Goal: Task Accomplishment & Management: Use online tool/utility

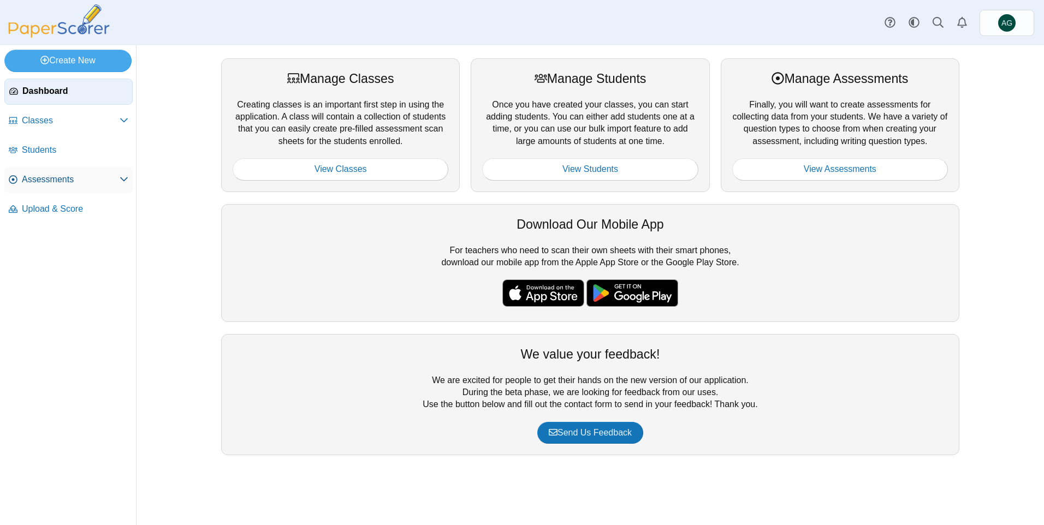
click at [87, 176] on span "Assessments" at bounding box center [71, 180] width 98 height 12
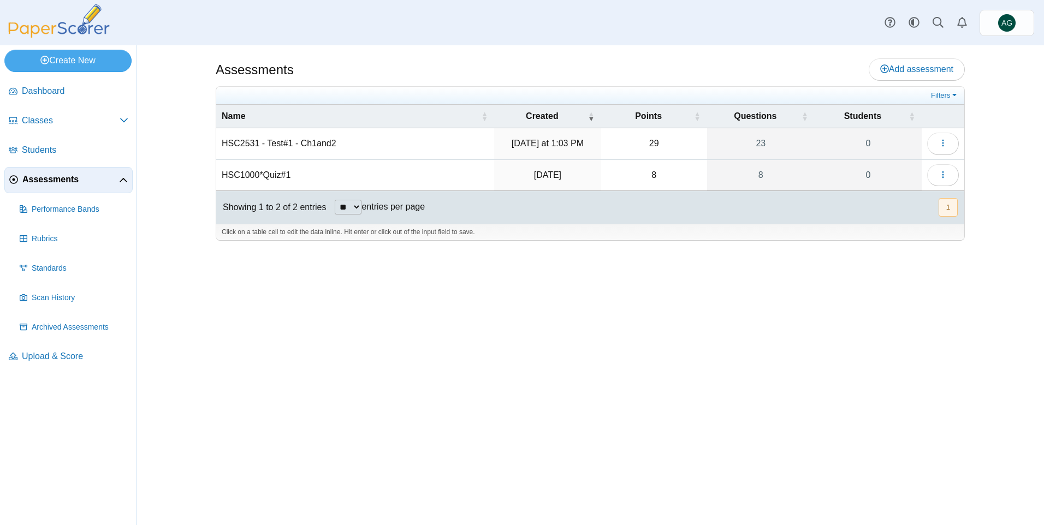
click at [90, 206] on span "Performance Bands" at bounding box center [80, 209] width 97 height 11
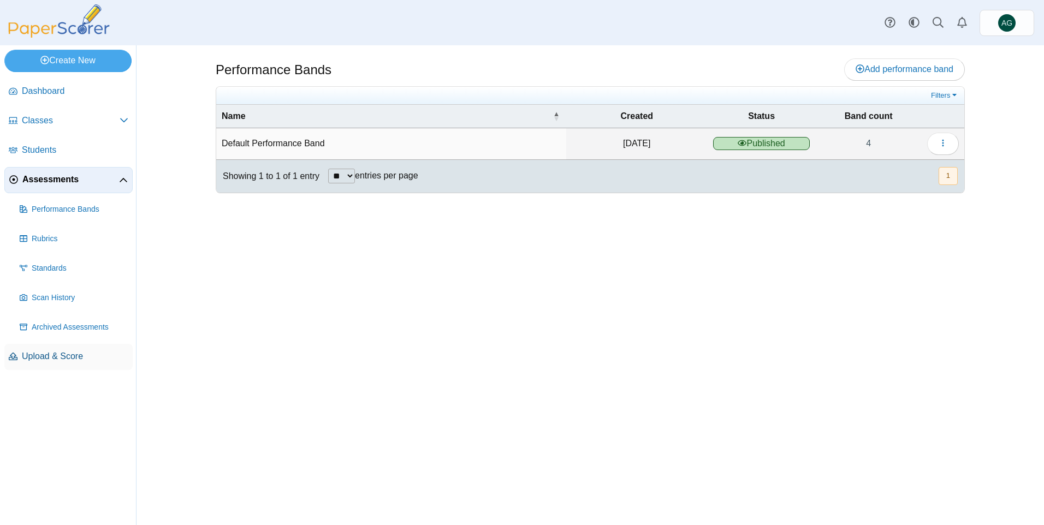
click at [56, 361] on span "Upload & Score" at bounding box center [75, 356] width 106 height 12
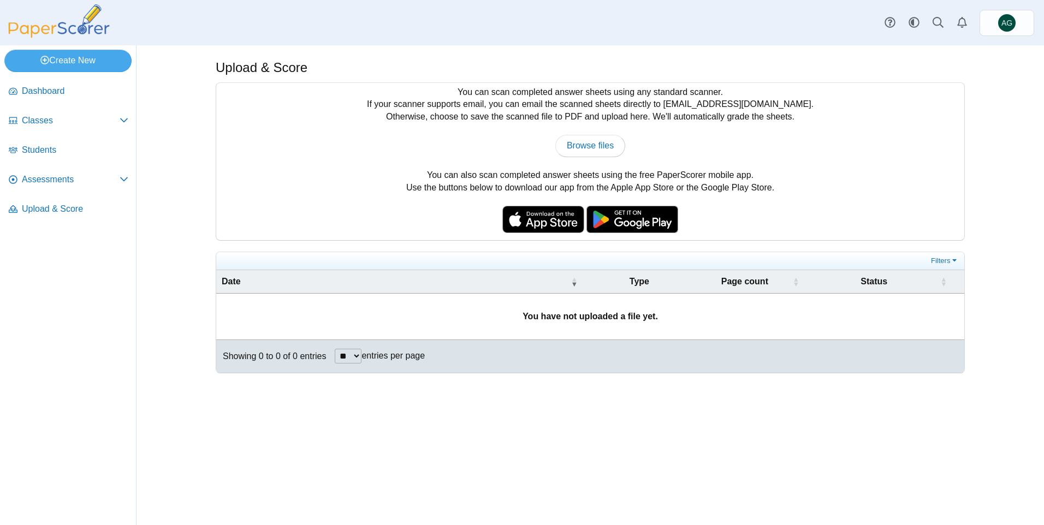
click at [481, 326] on td "You have not uploaded a file yet." at bounding box center [590, 317] width 748 height 46
click at [480, 326] on td "You have not uploaded a file yet." at bounding box center [590, 317] width 748 height 46
click at [51, 55] on link "Create New" at bounding box center [67, 61] width 127 height 22
click at [579, 333] on td "You have not uploaded a file yet." at bounding box center [590, 317] width 748 height 46
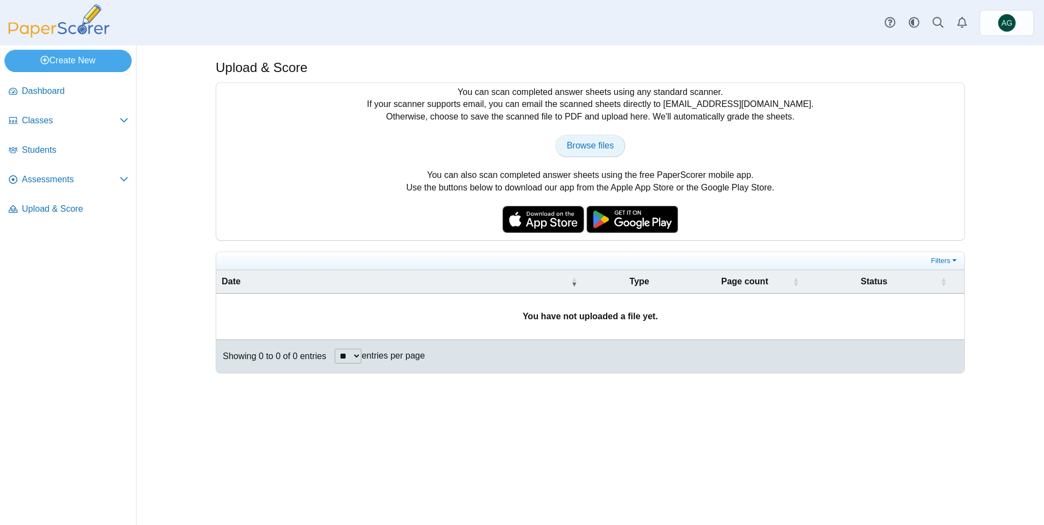
click at [606, 146] on span "Browse files" at bounding box center [590, 145] width 47 height 9
type input "**********"
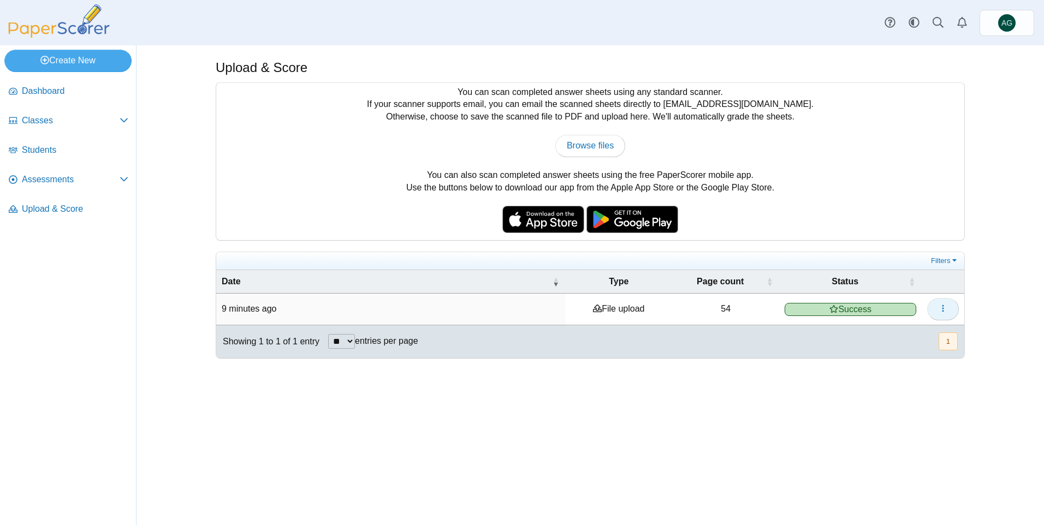
click at [944, 311] on icon "button" at bounding box center [942, 308] width 9 height 9
click at [612, 312] on td "File upload" at bounding box center [619, 309] width 106 height 31
click at [84, 211] on span "Upload & Score" at bounding box center [75, 209] width 106 height 12
click at [711, 313] on td "54" at bounding box center [725, 309] width 107 height 31
click at [932, 310] on button "button" at bounding box center [943, 309] width 32 height 22
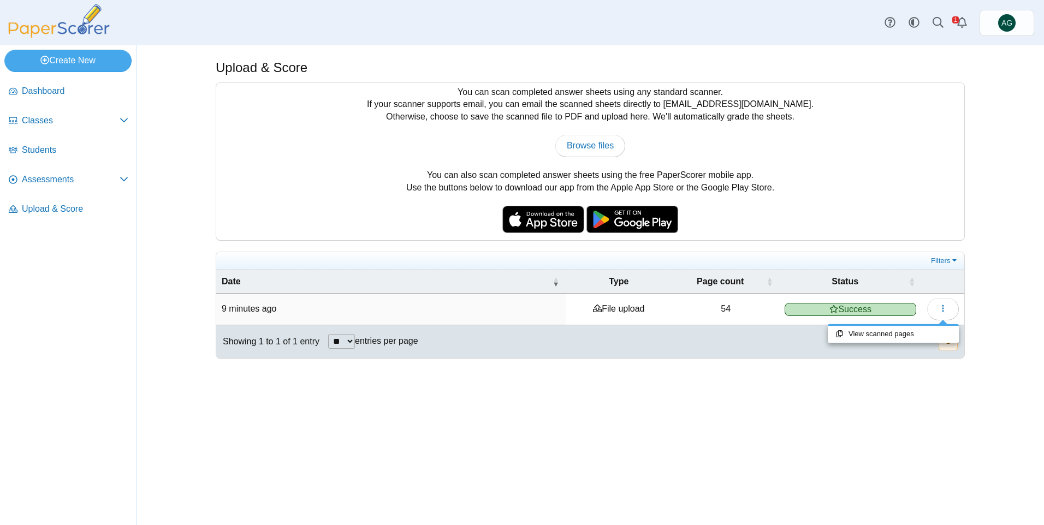
click at [628, 366] on div at bounding box center [590, 364] width 749 height 11
click at [858, 309] on span "Success" at bounding box center [851, 309] width 132 height 13
click at [382, 307] on td "9 minutes ago" at bounding box center [390, 309] width 349 height 31
click at [944, 314] on button "button" at bounding box center [943, 309] width 32 height 22
click at [901, 333] on link "View scanned pages" at bounding box center [893, 334] width 131 height 16
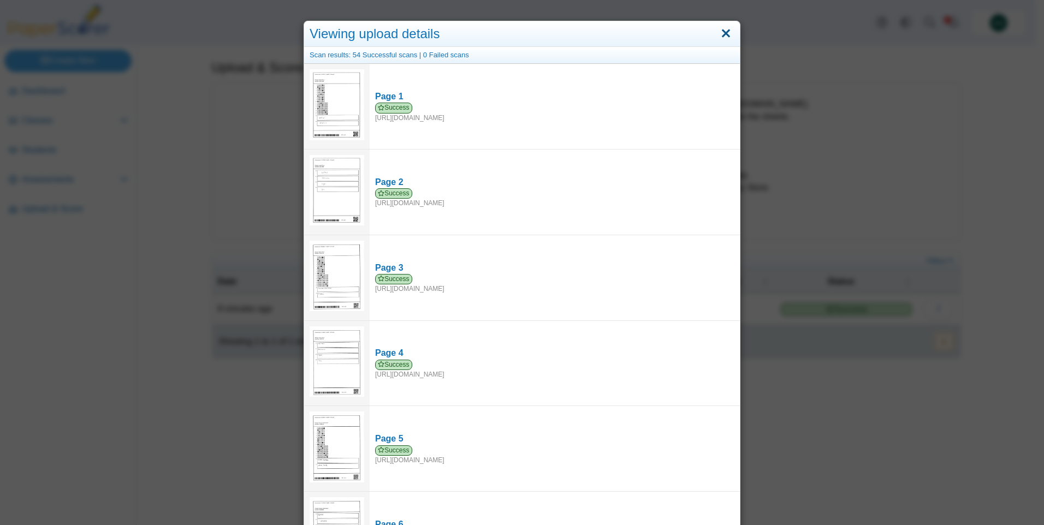
click at [721, 33] on link "Close" at bounding box center [725, 34] width 17 height 19
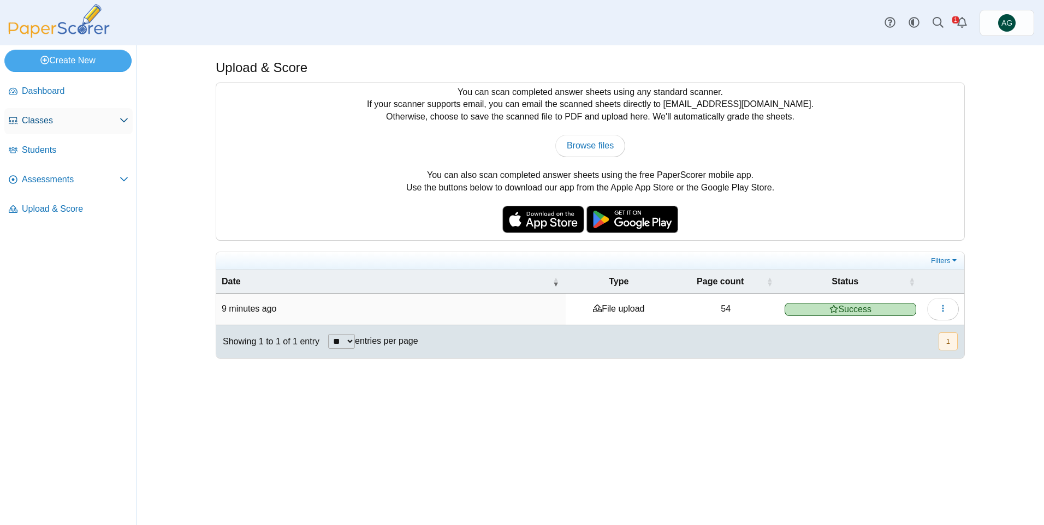
click at [62, 118] on span "Classes" at bounding box center [71, 121] width 98 height 12
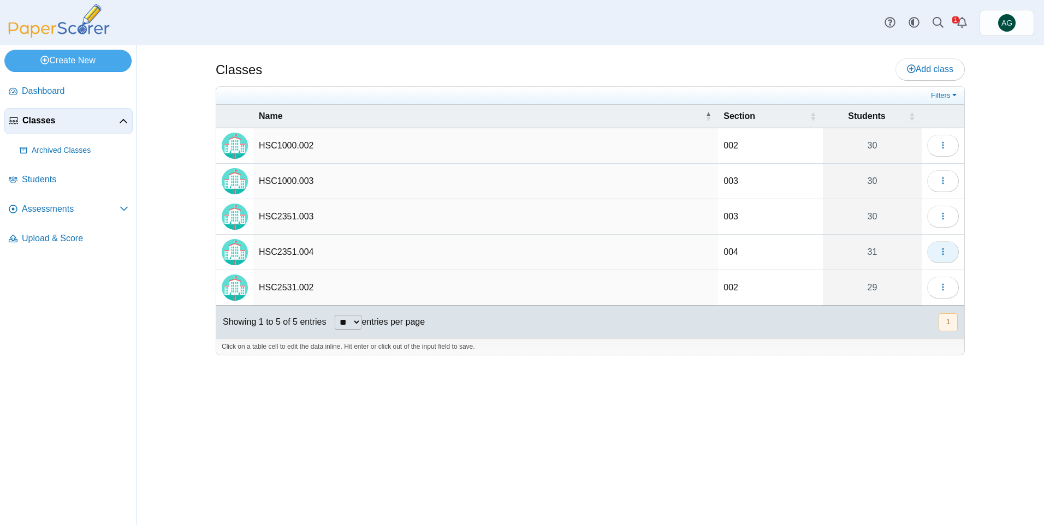
click at [935, 253] on button "button" at bounding box center [943, 252] width 32 height 22
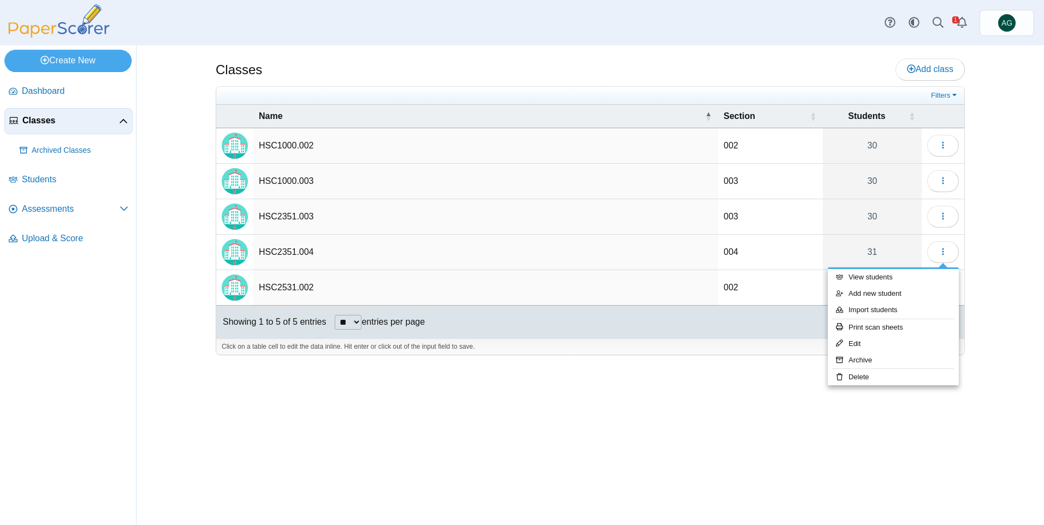
click at [380, 270] on td "HSC2531.002" at bounding box center [485, 287] width 465 height 35
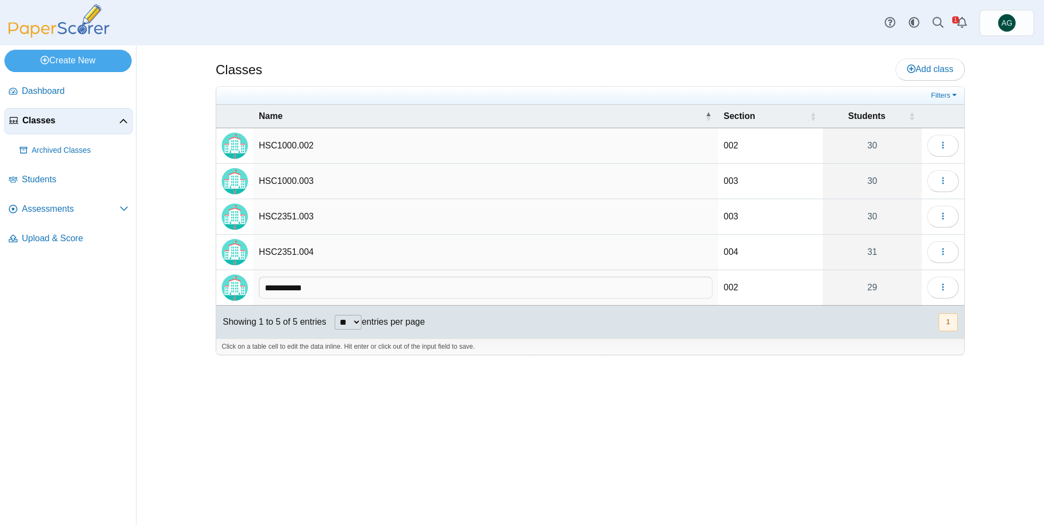
click at [329, 249] on td "HSC2351.004" at bounding box center [485, 252] width 465 height 35
type input "**********"
click at [82, 208] on span "Assessments" at bounding box center [71, 209] width 98 height 12
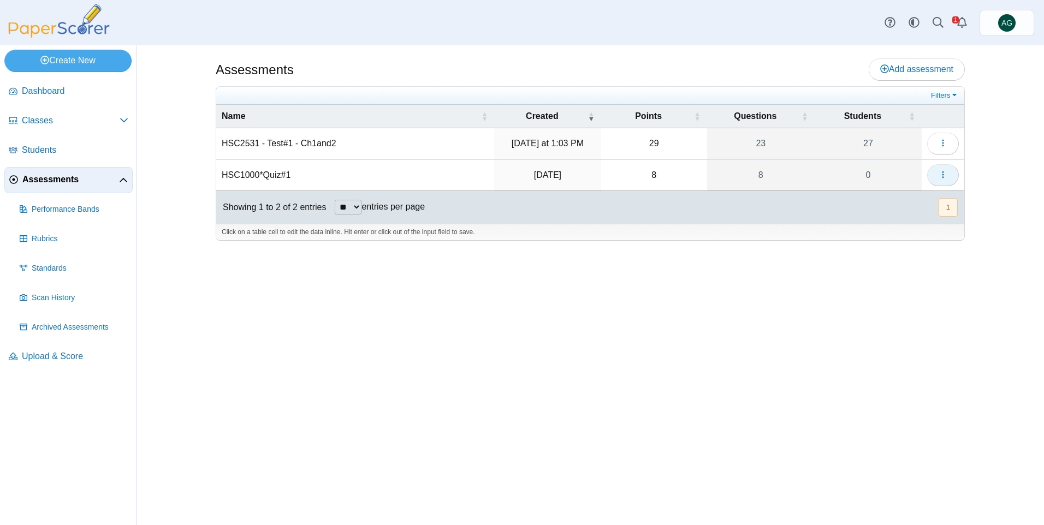
click at [943, 173] on icon "button" at bounding box center [942, 174] width 9 height 9
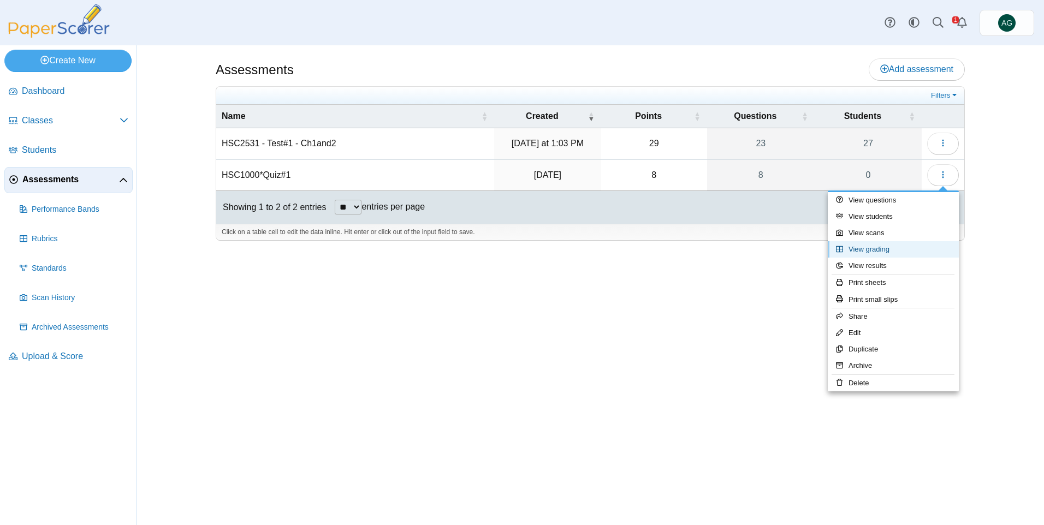
click at [879, 252] on link "View grading" at bounding box center [893, 249] width 131 height 16
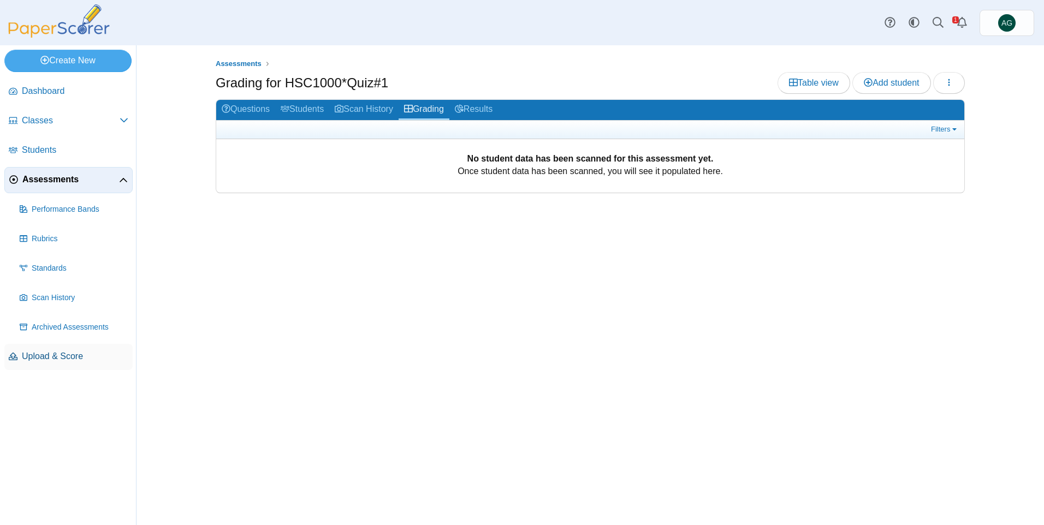
click at [87, 357] on span "Upload & Score" at bounding box center [75, 356] width 106 height 12
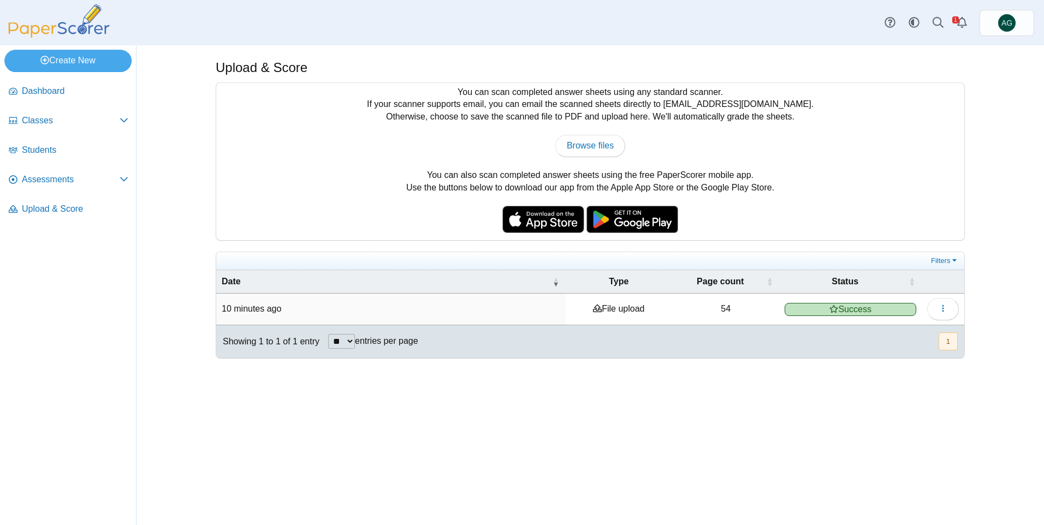
click at [426, 310] on td "10 minutes ago" at bounding box center [390, 309] width 349 height 31
click at [603, 302] on td "File upload" at bounding box center [619, 309] width 106 height 31
click at [722, 305] on td "54" at bounding box center [725, 309] width 107 height 31
click at [855, 310] on span "Success" at bounding box center [851, 309] width 132 height 13
click at [944, 310] on icon "button" at bounding box center [942, 308] width 9 height 9
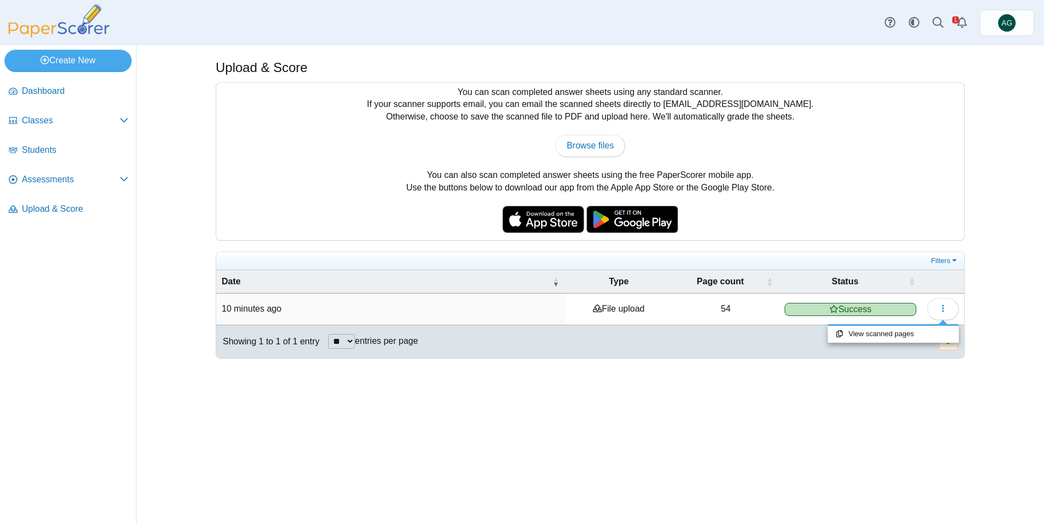
click at [995, 126] on div "Upload & Score You can scan completed answer sheets using any standard scanner.…" at bounding box center [590, 285] width 819 height 480
click at [956, 16] on link "Alerts" at bounding box center [962, 23] width 24 height 24
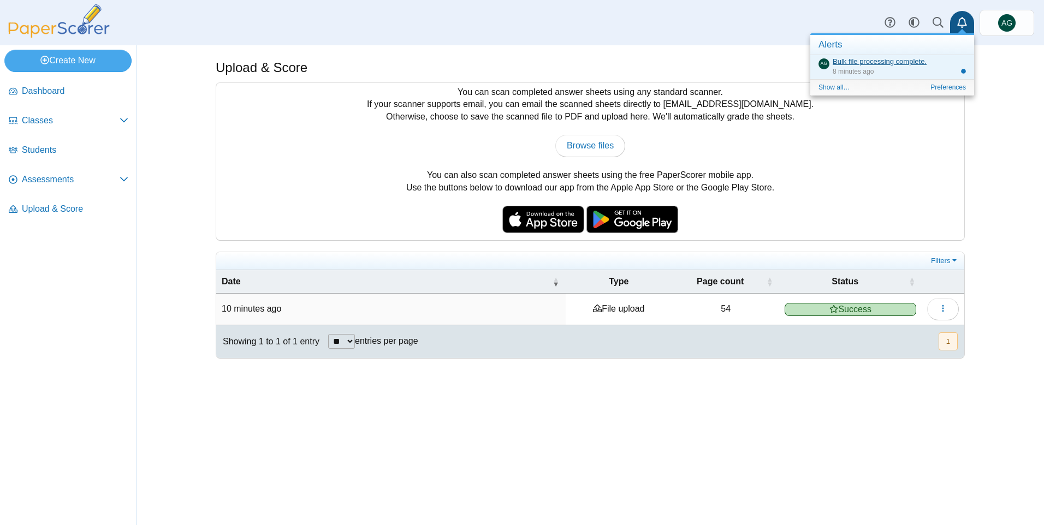
click at [909, 61] on link "Bulk file processing complete." at bounding box center [880, 61] width 94 height 8
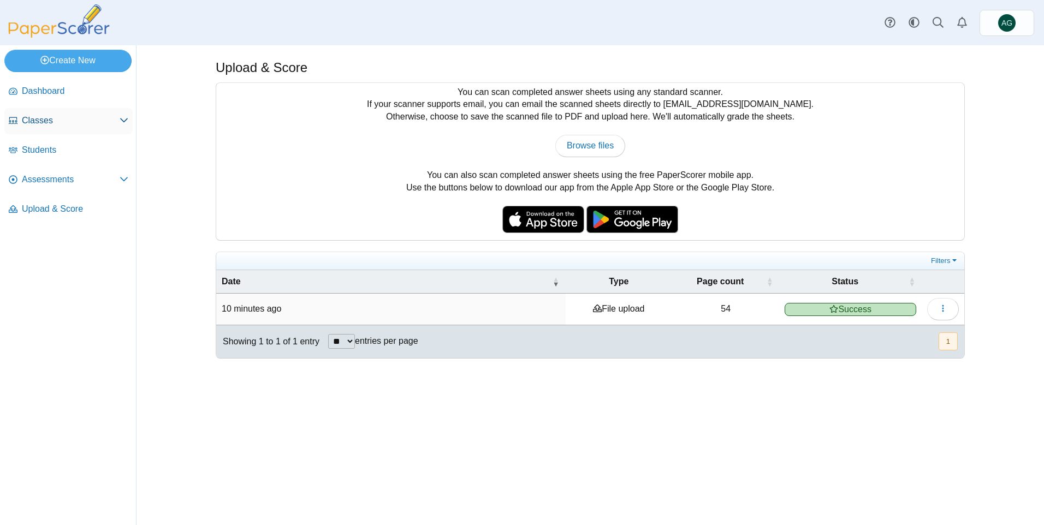
click at [52, 109] on link "Classes" at bounding box center [68, 121] width 128 height 26
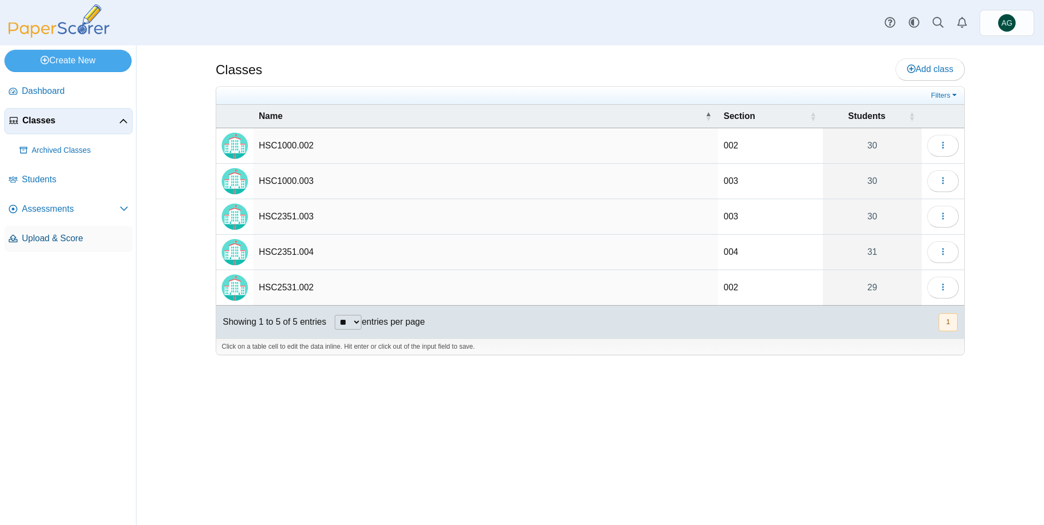
click at [86, 237] on span "Upload & Score" at bounding box center [75, 239] width 106 height 12
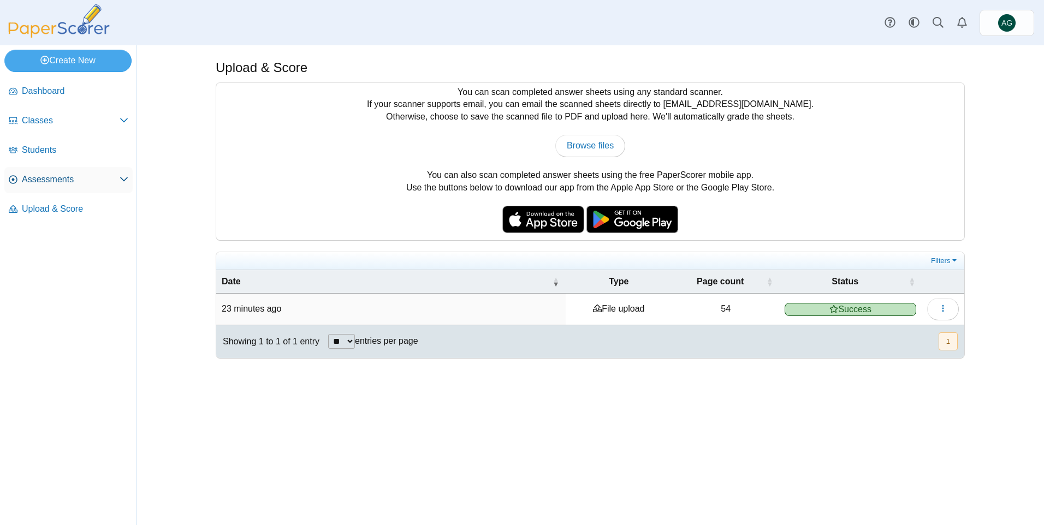
click at [45, 182] on span "Assessments" at bounding box center [71, 180] width 98 height 12
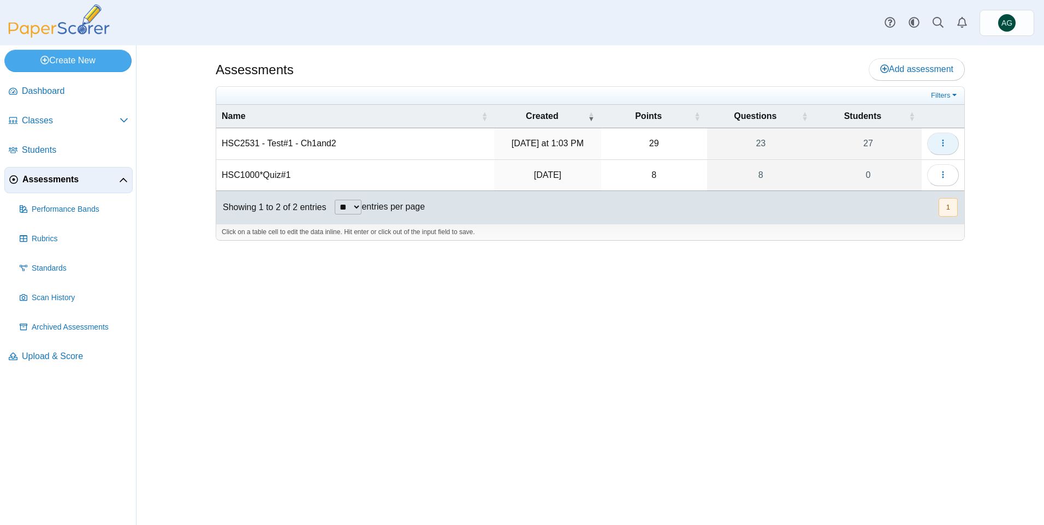
click at [947, 147] on button "button" at bounding box center [943, 144] width 32 height 22
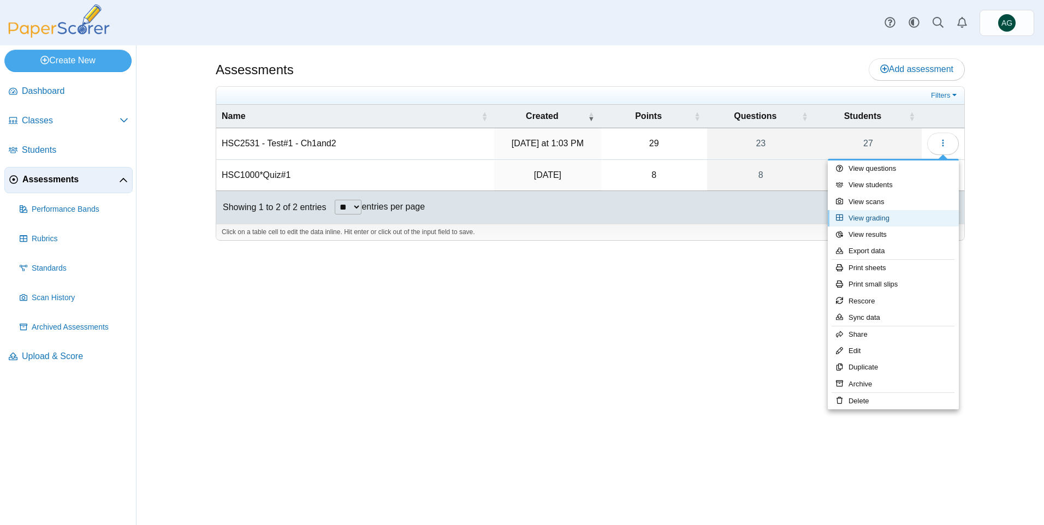
click at [913, 212] on link "View grading" at bounding box center [893, 218] width 131 height 16
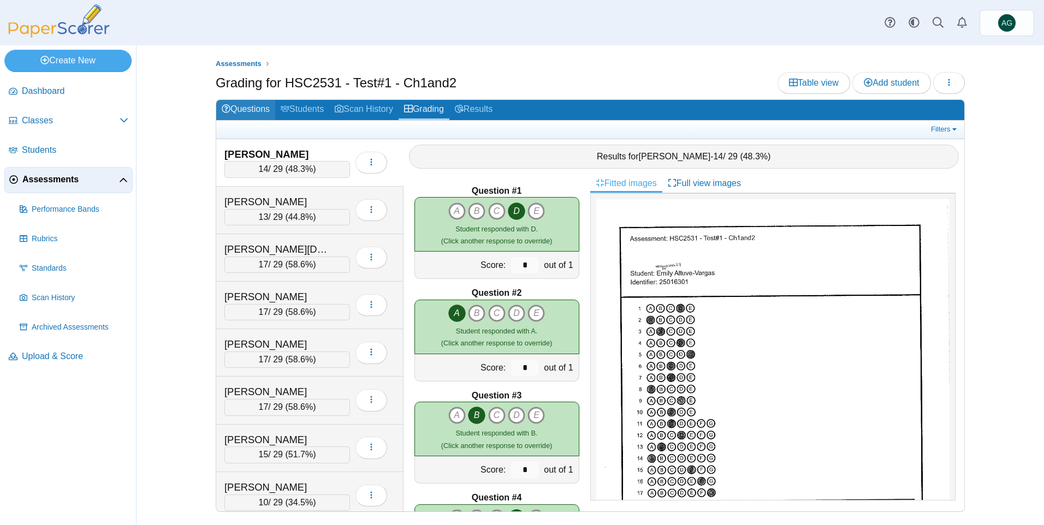
click at [258, 106] on link "Questions" at bounding box center [245, 110] width 59 height 20
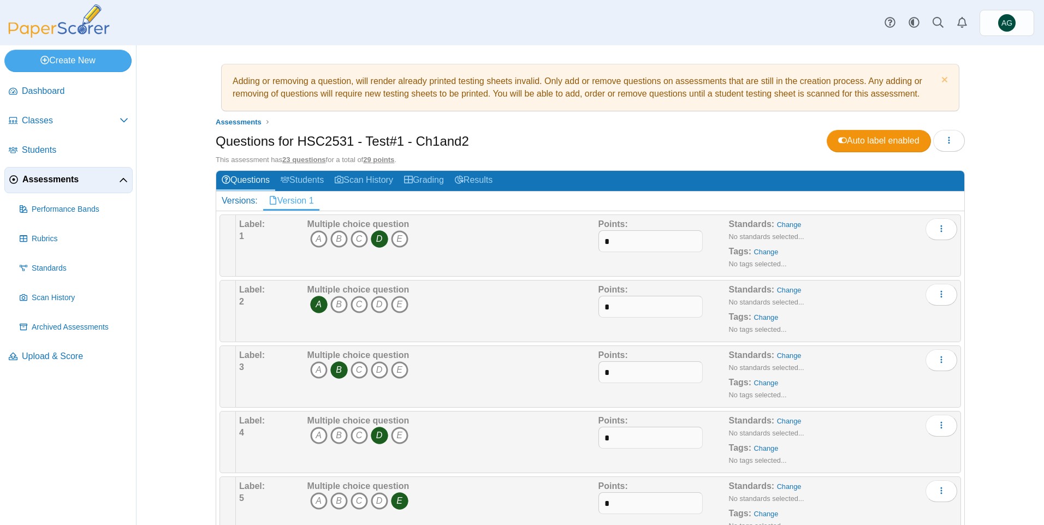
scroll to position [55, 0]
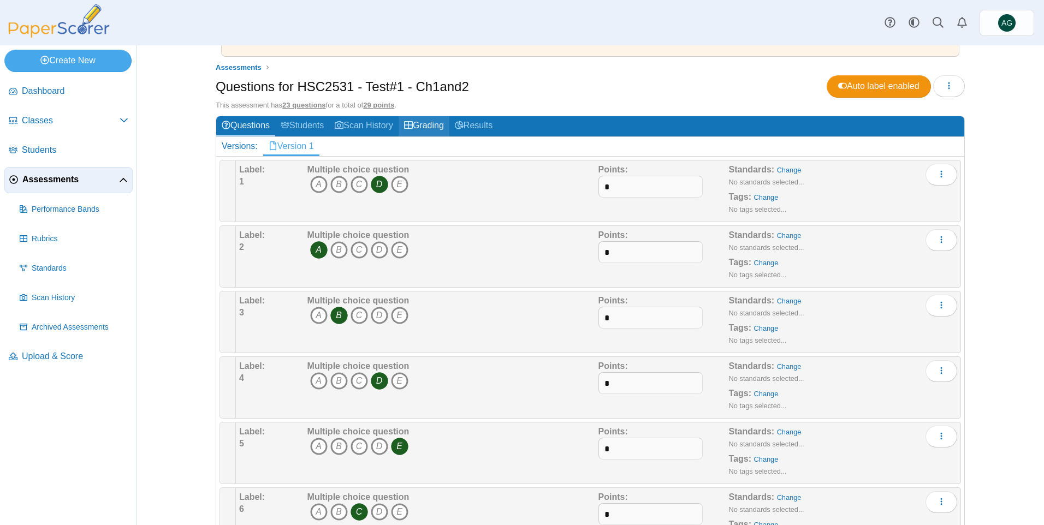
click at [426, 128] on link "Grading" at bounding box center [424, 126] width 51 height 20
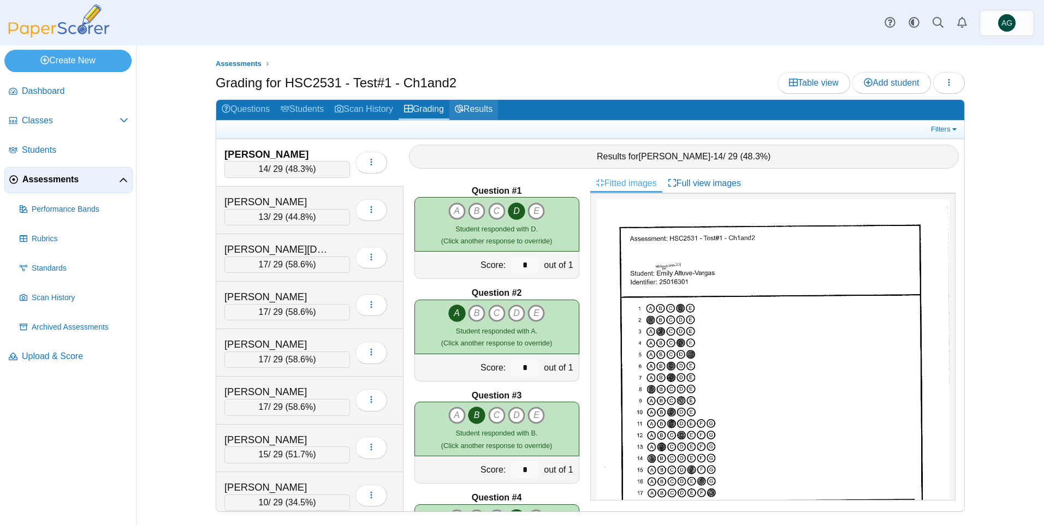
click at [490, 112] on link "Results" at bounding box center [473, 110] width 49 height 20
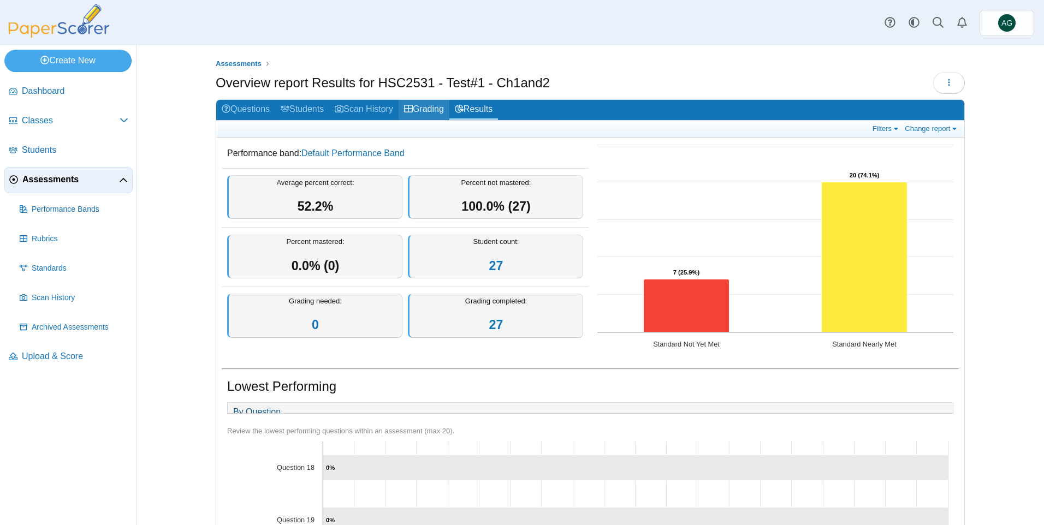
click at [437, 116] on link "Grading" at bounding box center [424, 110] width 51 height 20
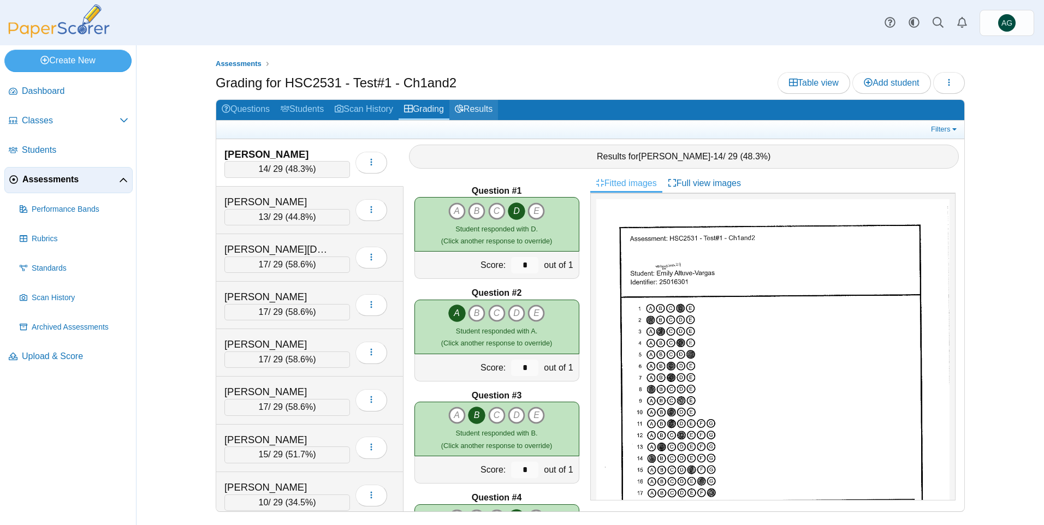
click at [464, 107] on icon at bounding box center [459, 108] width 9 height 9
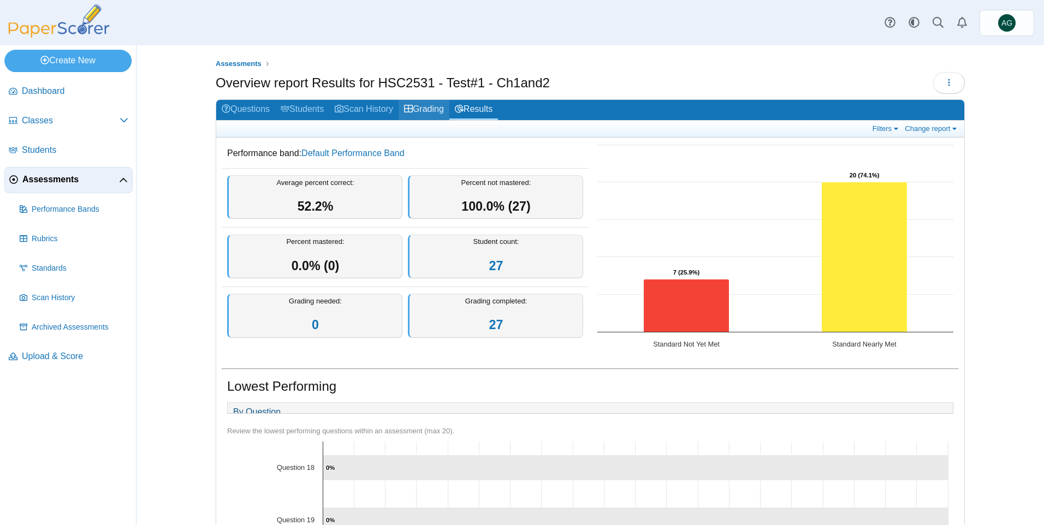
click at [423, 109] on link "Grading" at bounding box center [424, 110] width 51 height 20
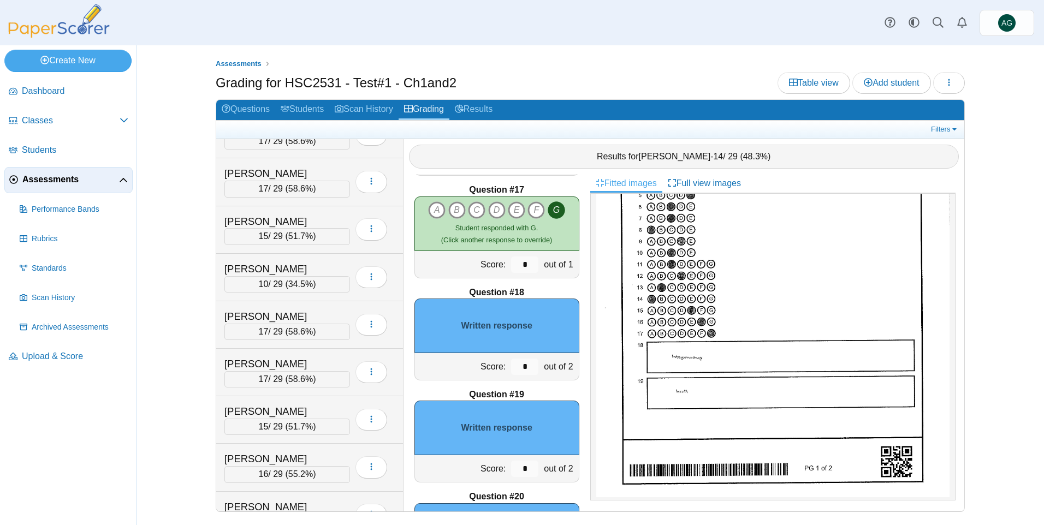
scroll to position [218, 0]
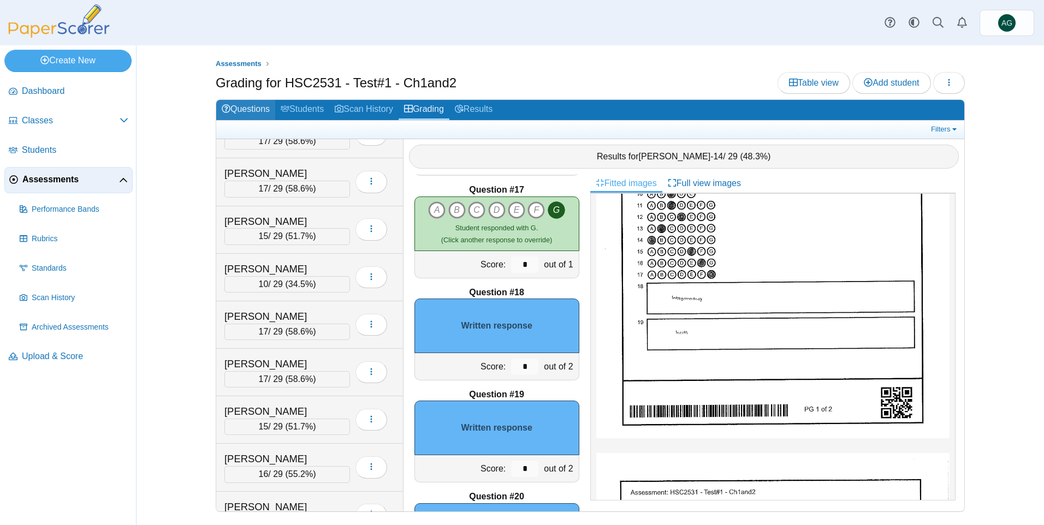
click at [256, 108] on link "Questions" at bounding box center [245, 110] width 59 height 20
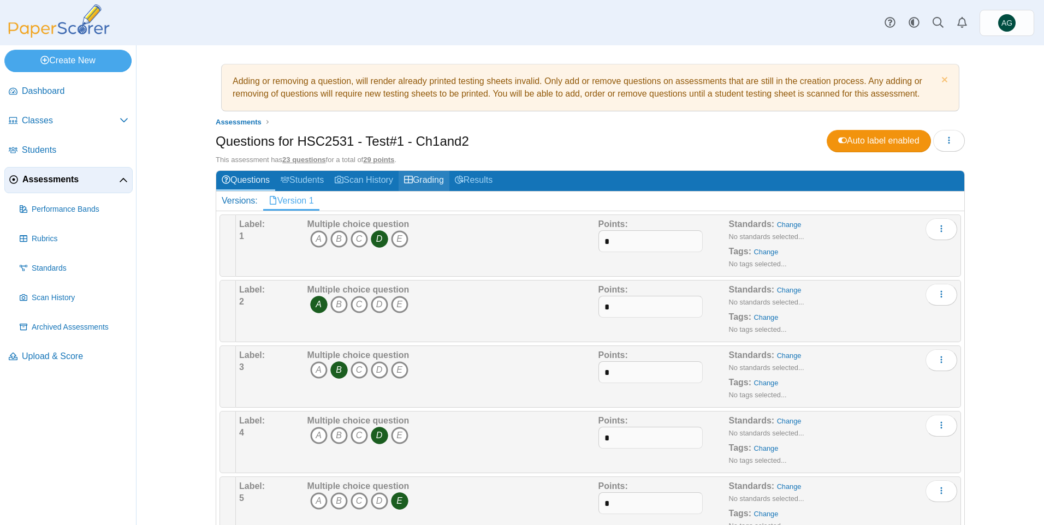
click at [443, 180] on link "Grading" at bounding box center [424, 181] width 51 height 20
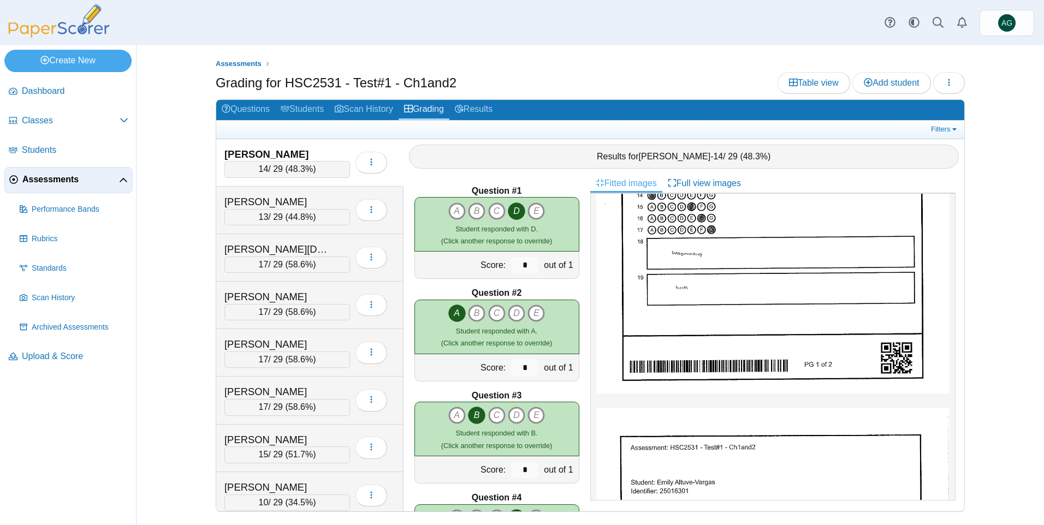
scroll to position [164, 0]
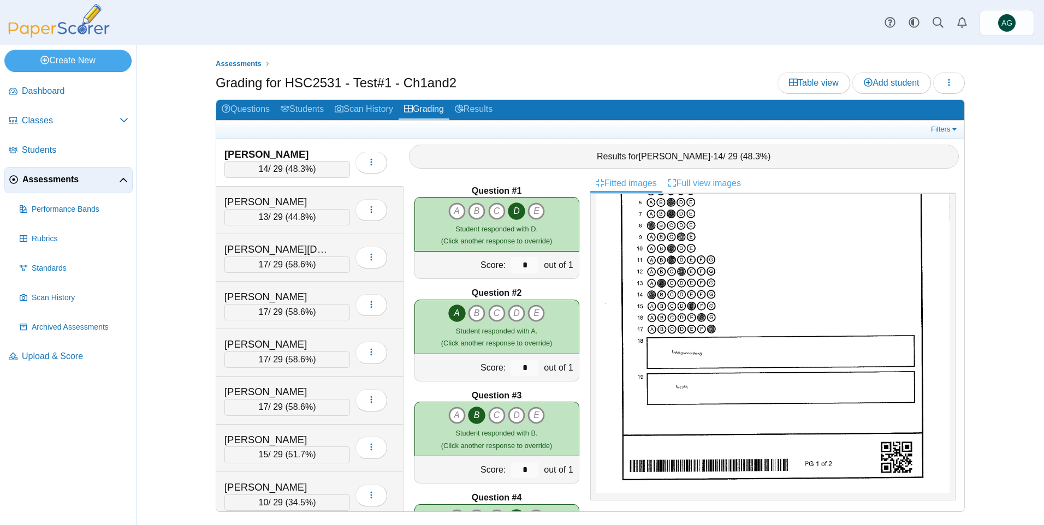
click at [719, 183] on link "Full view images" at bounding box center [704, 183] width 84 height 19
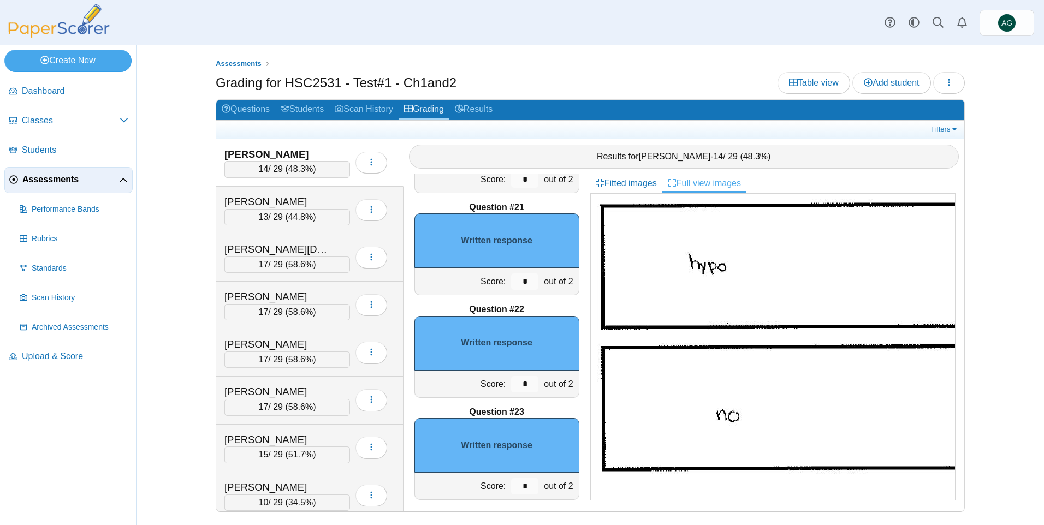
scroll to position [2037, 0]
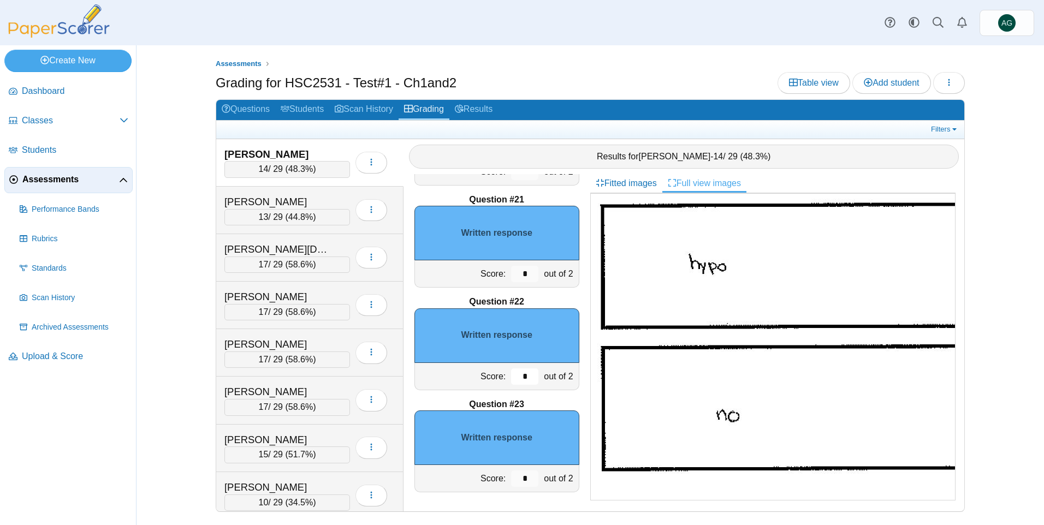
drag, startPoint x: 518, startPoint y: 374, endPoint x: 511, endPoint y: 378, distance: 7.6
click at [511, 378] on input "*" at bounding box center [524, 377] width 27 height 16
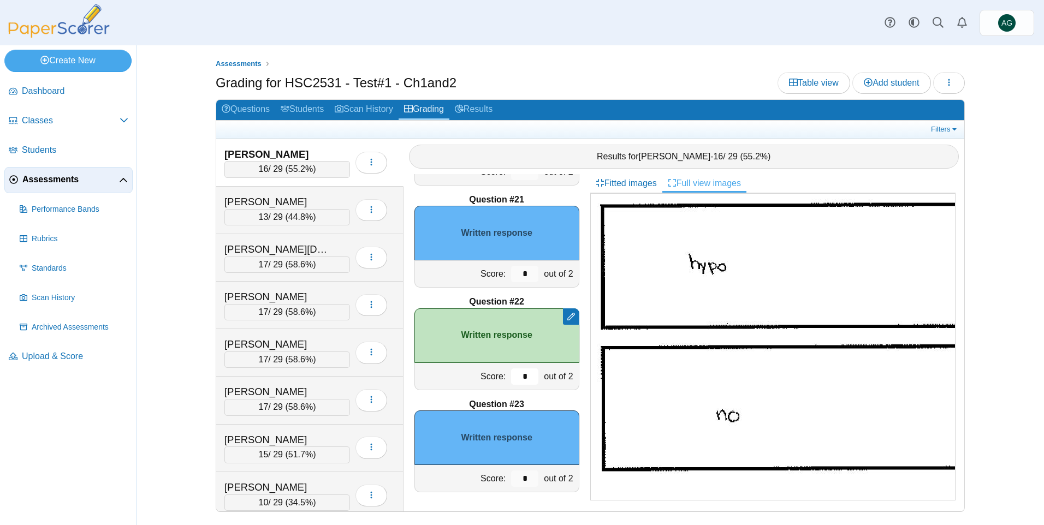
type input "*"
click at [563, 321] on div at bounding box center [571, 316] width 16 height 16
click at [537, 332] on div "Written response" at bounding box center [496, 335] width 165 height 55
click at [307, 196] on div "[PERSON_NAME]" at bounding box center [278, 202] width 109 height 14
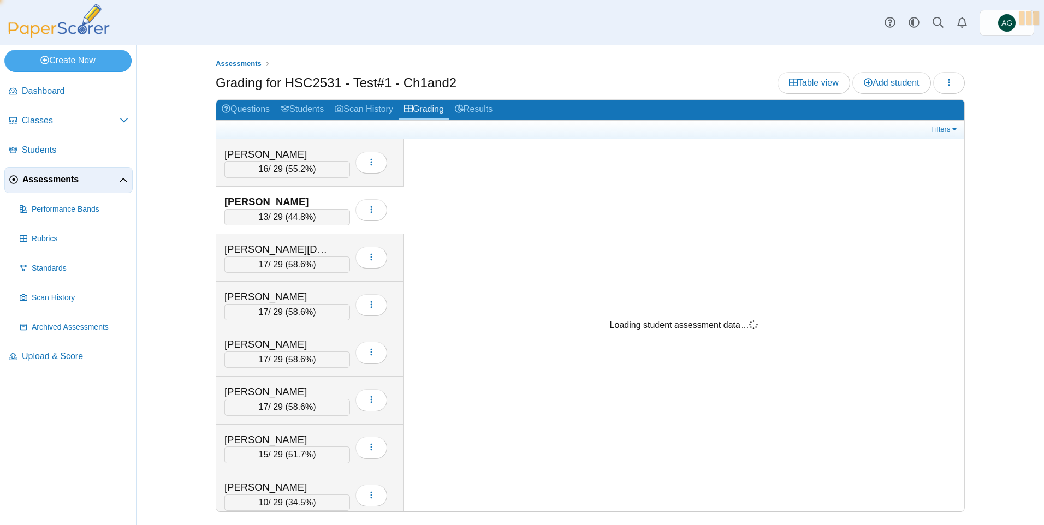
scroll to position [0, 0]
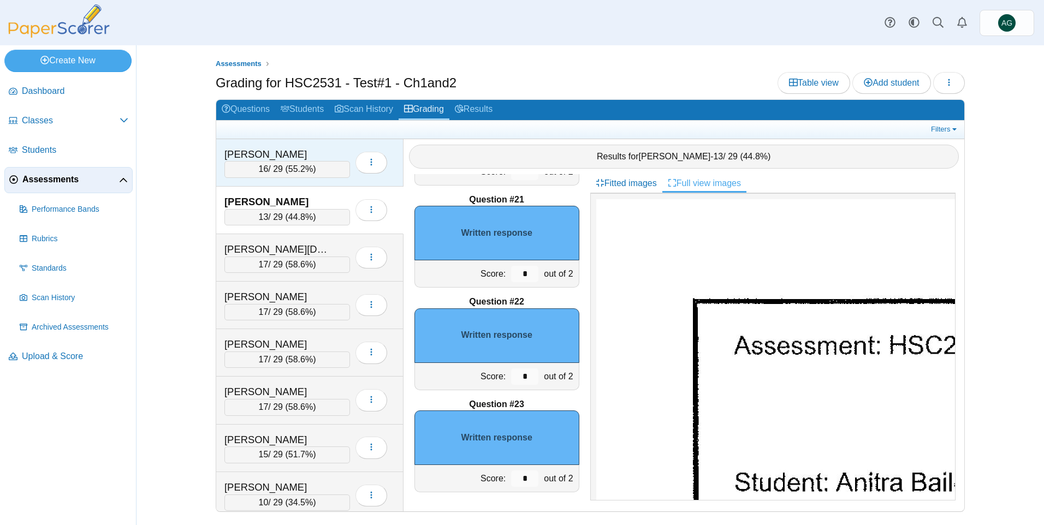
click at [332, 153] on div "[PERSON_NAME]" at bounding box center [278, 154] width 109 height 14
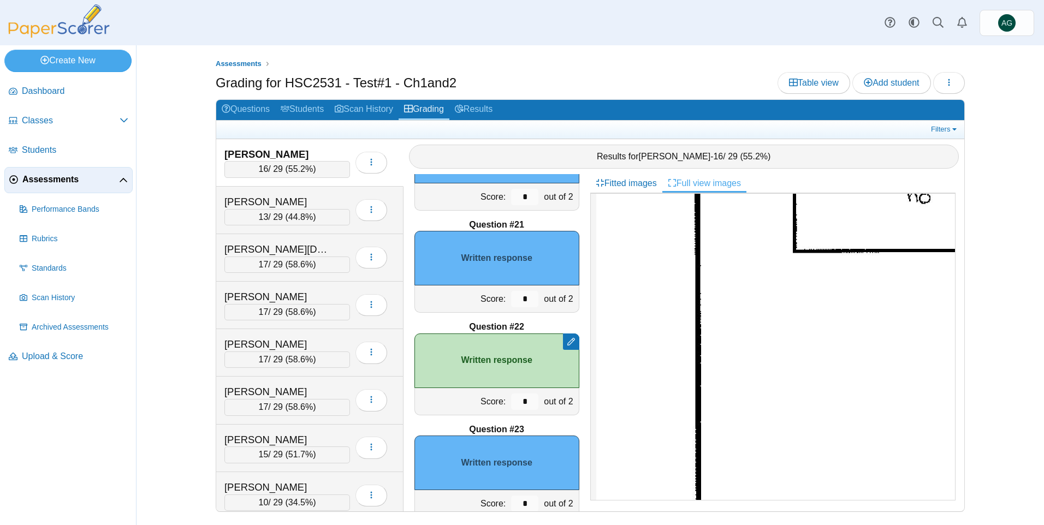
scroll to position [2037, 0]
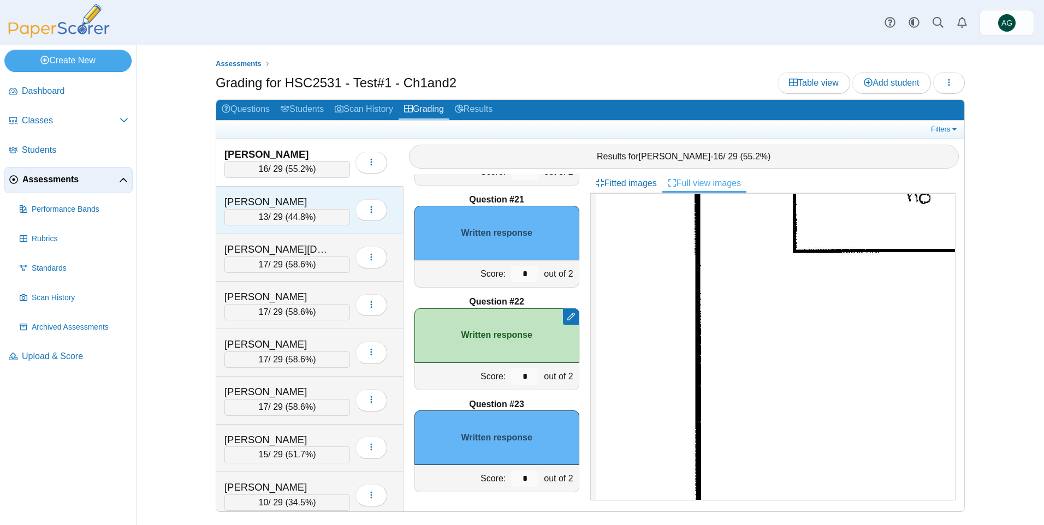
click at [312, 197] on div "[PERSON_NAME]" at bounding box center [278, 202] width 109 height 14
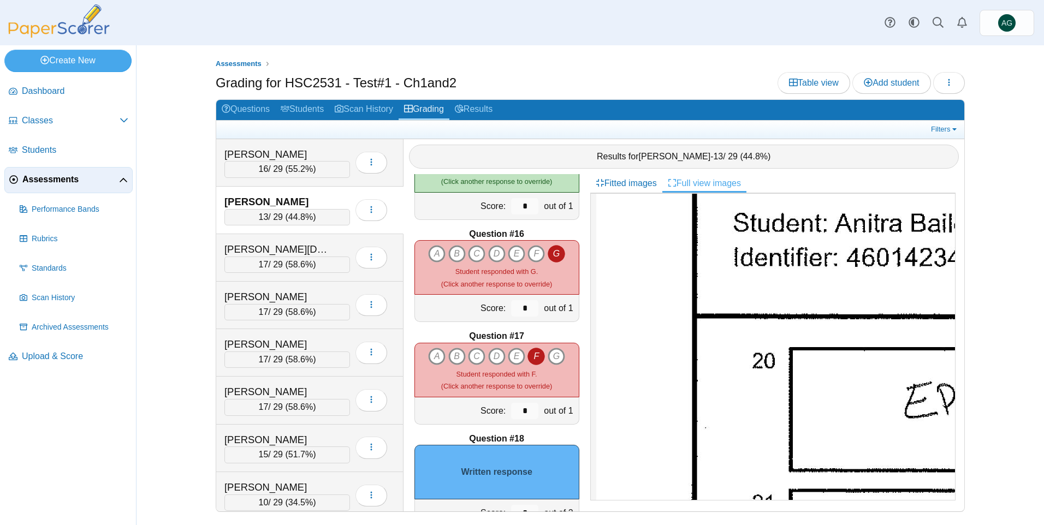
scroll to position [1747, 0]
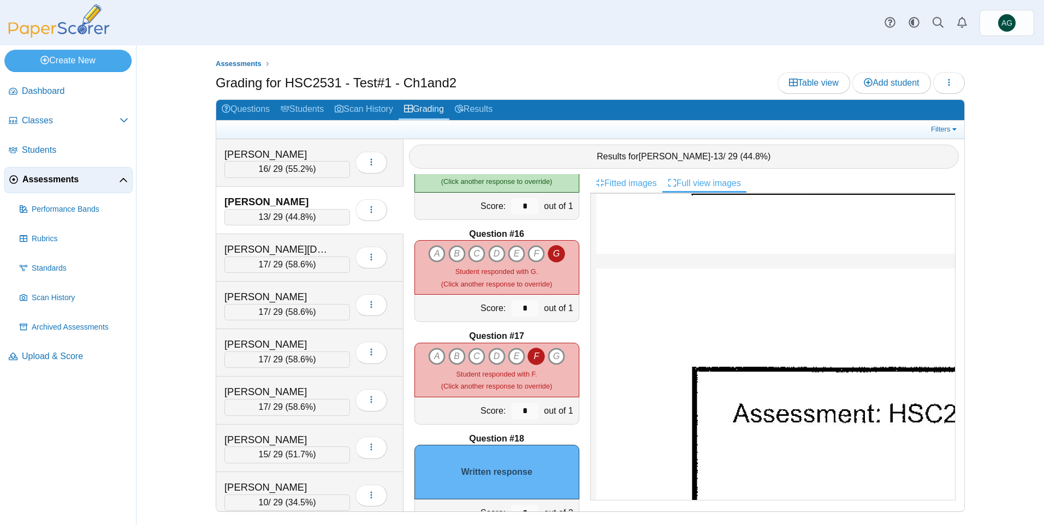
click at [636, 181] on link "Fitted images" at bounding box center [626, 183] width 72 height 19
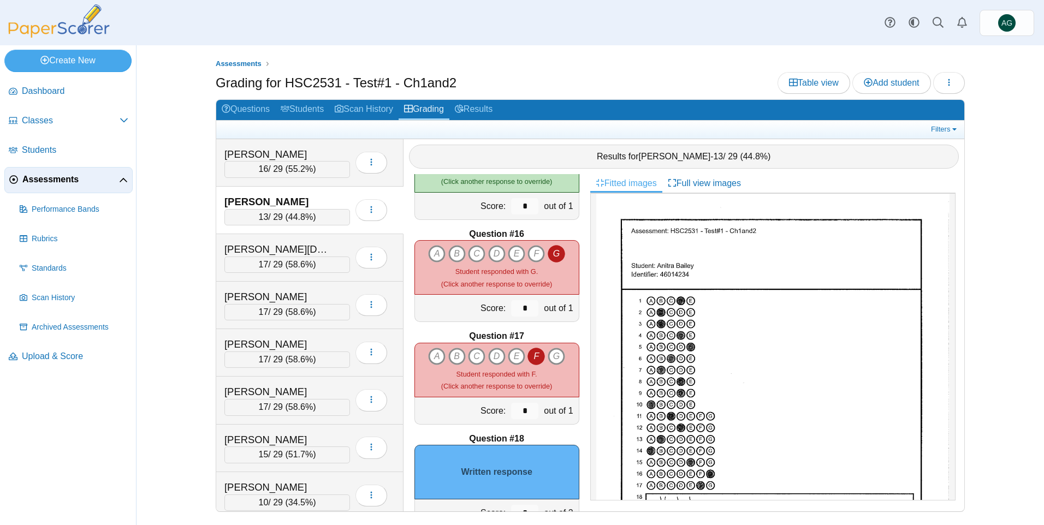
scroll to position [0, 0]
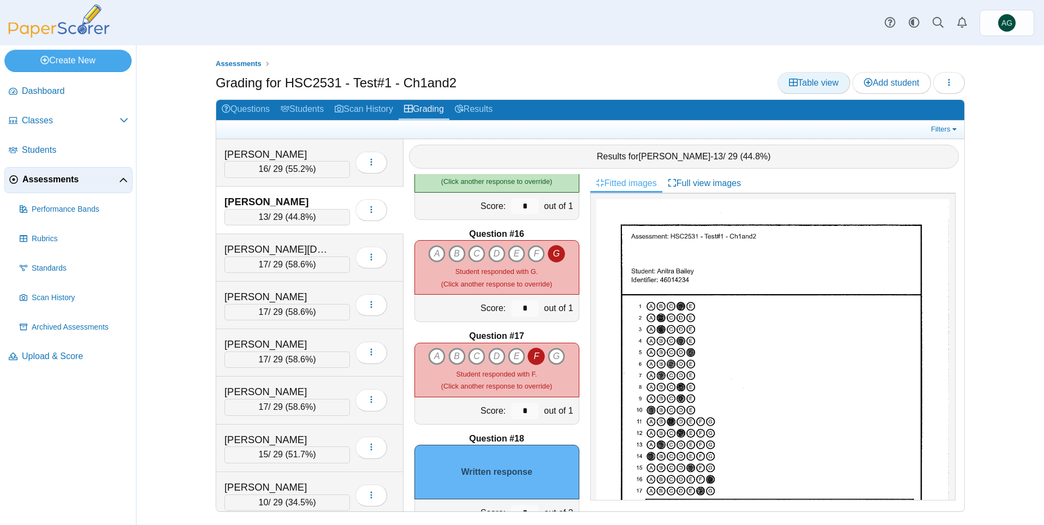
click at [816, 85] on span "Table view" at bounding box center [814, 82] width 50 height 9
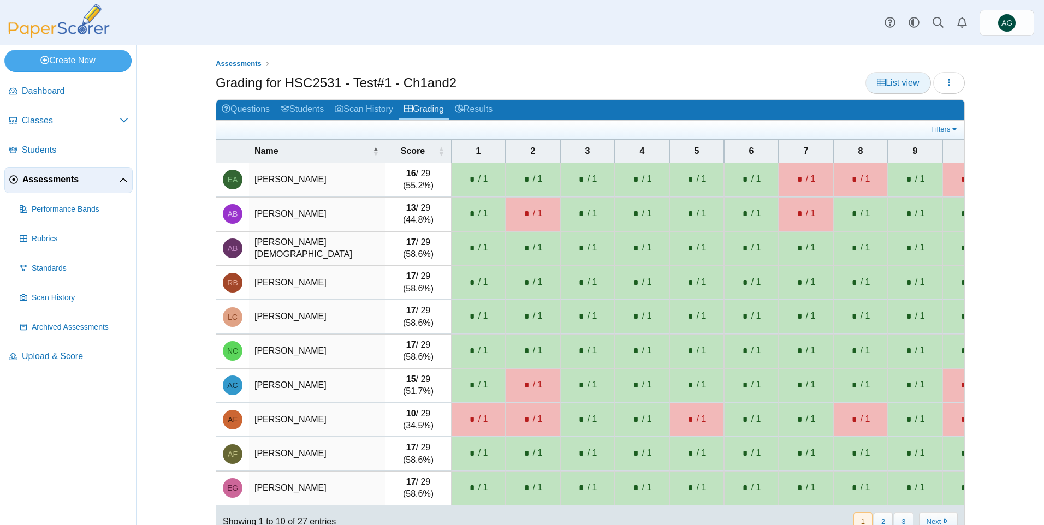
click at [878, 82] on icon at bounding box center [881, 82] width 9 height 9
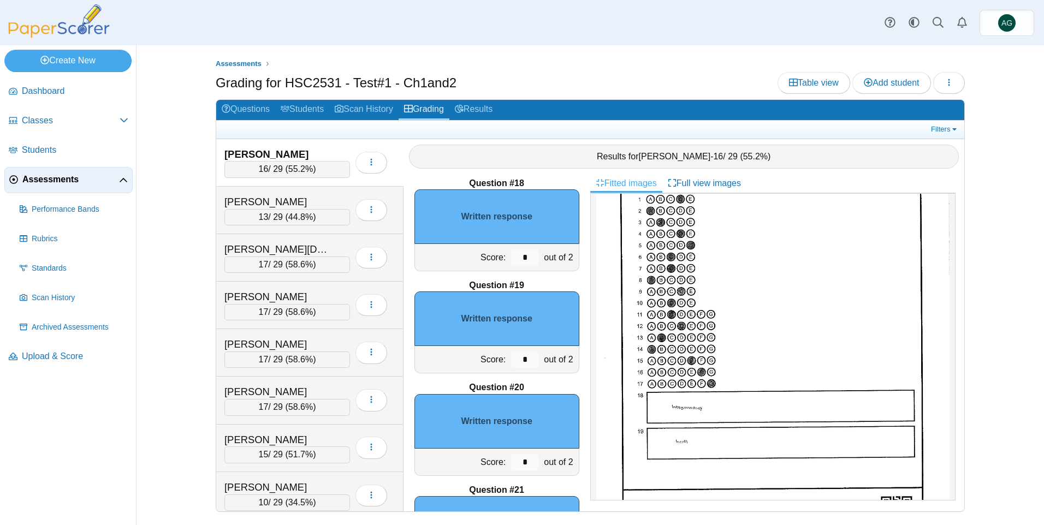
scroll to position [1965, 0]
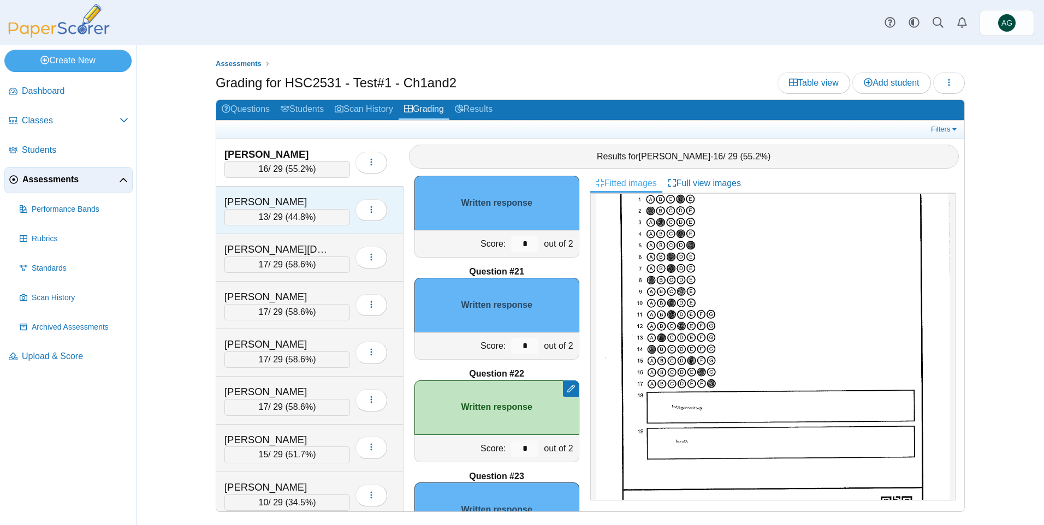
click at [288, 203] on div "[PERSON_NAME]" at bounding box center [278, 202] width 109 height 14
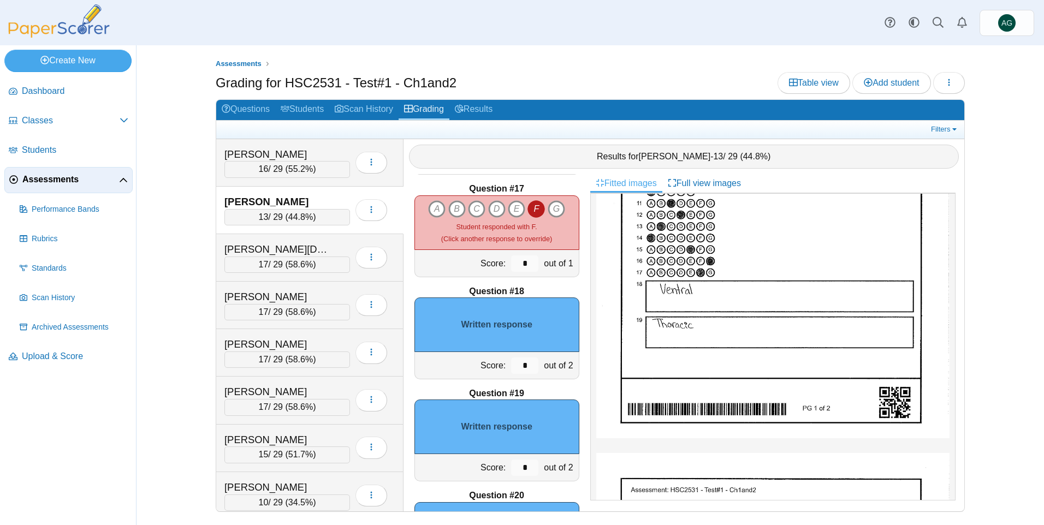
scroll to position [1677, 0]
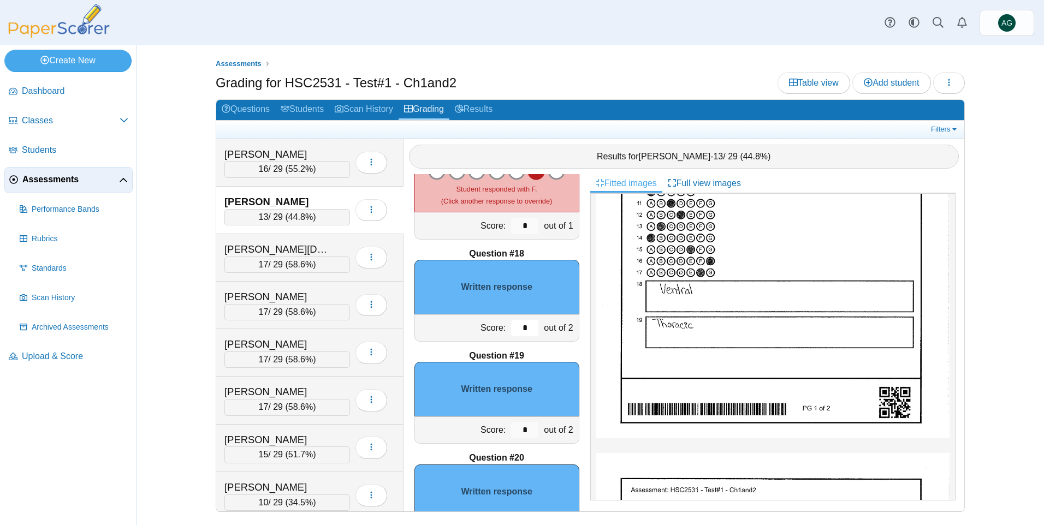
drag, startPoint x: 516, startPoint y: 329, endPoint x: 501, endPoint y: 312, distance: 22.8
click at [508, 329] on div "*" at bounding box center [524, 327] width 33 height 27
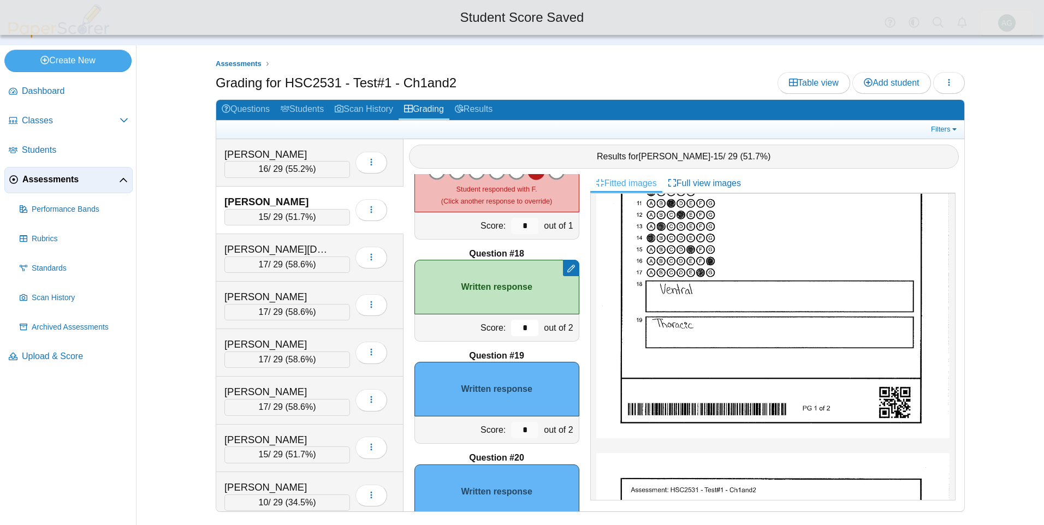
type input "*"
drag, startPoint x: 516, startPoint y: 431, endPoint x: 501, endPoint y: 432, distance: 14.8
click at [508, 432] on div "*" at bounding box center [524, 430] width 33 height 27
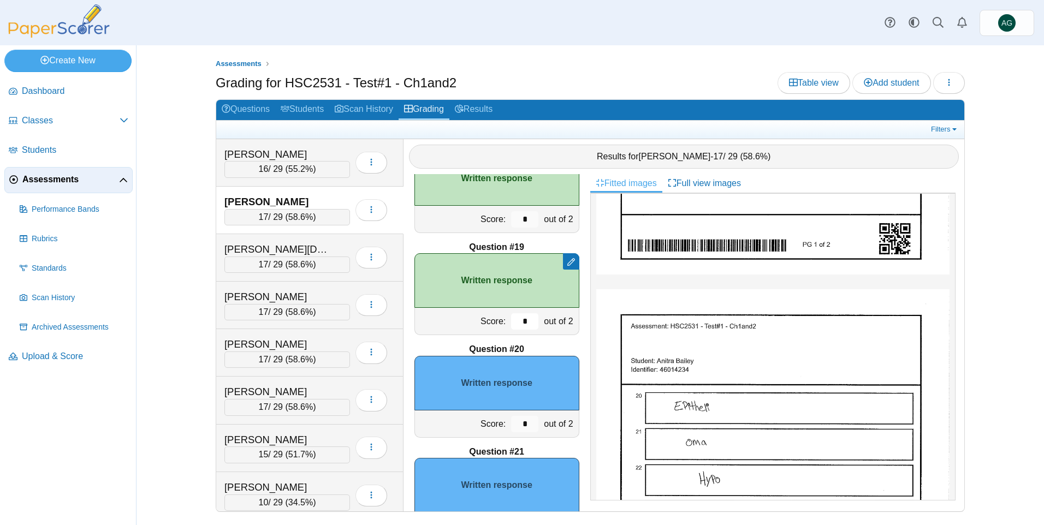
scroll to position [1786, 0]
type input "*"
drag, startPoint x: 518, startPoint y: 423, endPoint x: 498, endPoint y: 423, distance: 19.7
click at [498, 423] on div "Score: * out of 2" at bounding box center [496, 423] width 165 height 27
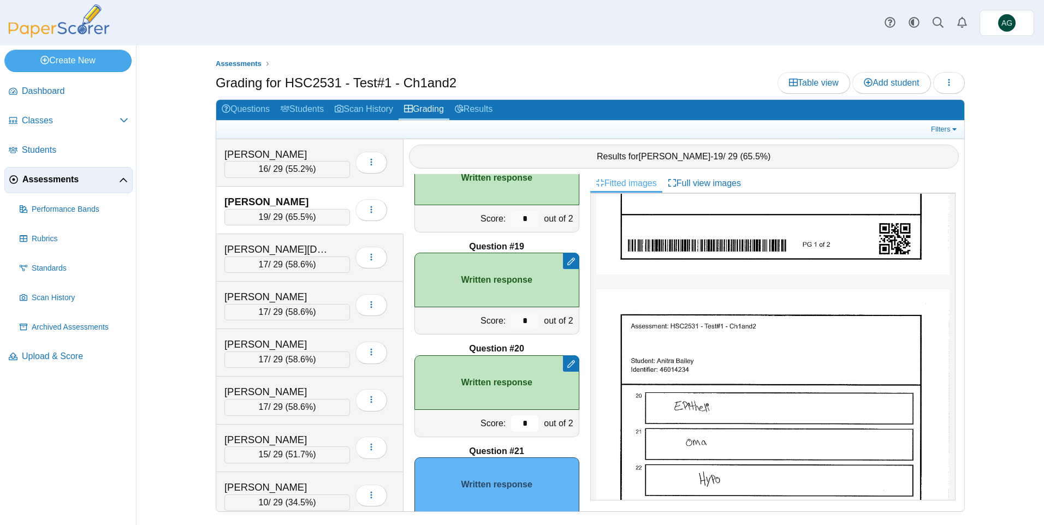
type input "*"
